Goal: Book appointment/travel/reservation

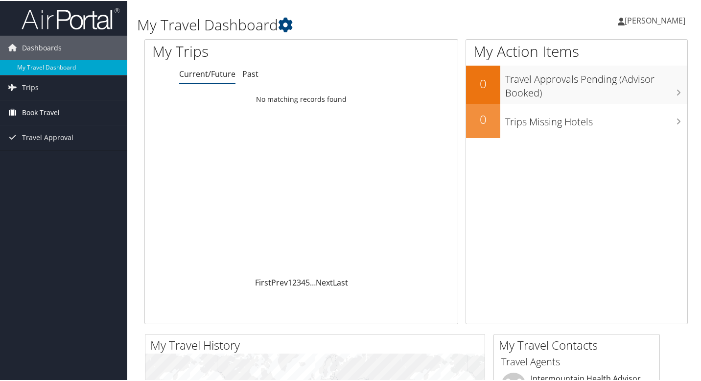
click at [30, 115] on span "Book Travel" at bounding box center [41, 111] width 38 height 24
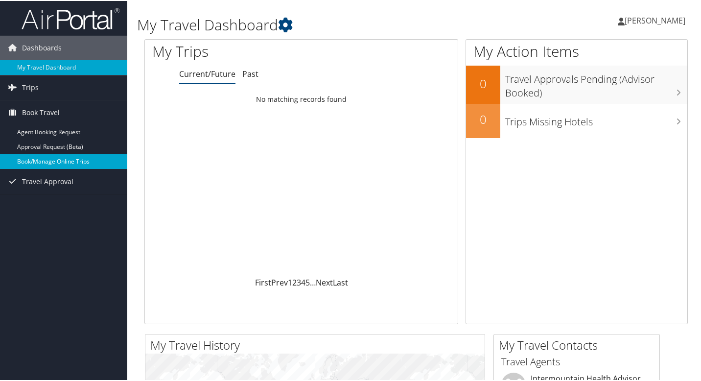
click at [34, 164] on link "Book/Manage Online Trips" at bounding box center [63, 160] width 127 height 15
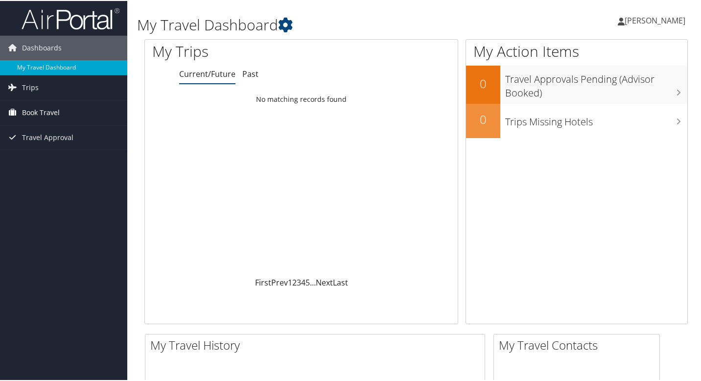
click at [35, 113] on span "Book Travel" at bounding box center [41, 111] width 38 height 24
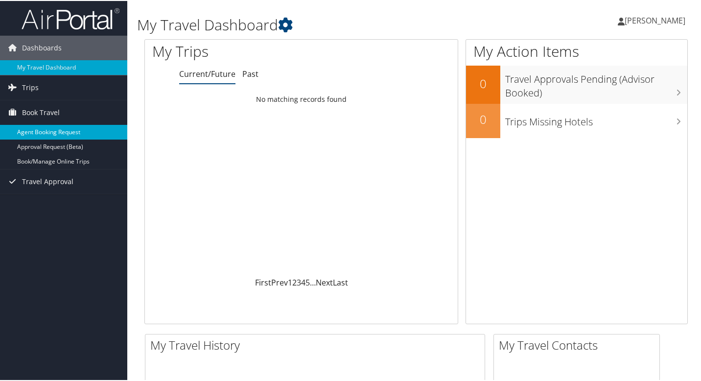
click at [41, 136] on link "Agent Booking Request" at bounding box center [63, 131] width 127 height 15
